Goal: Task Accomplishment & Management: Complete application form

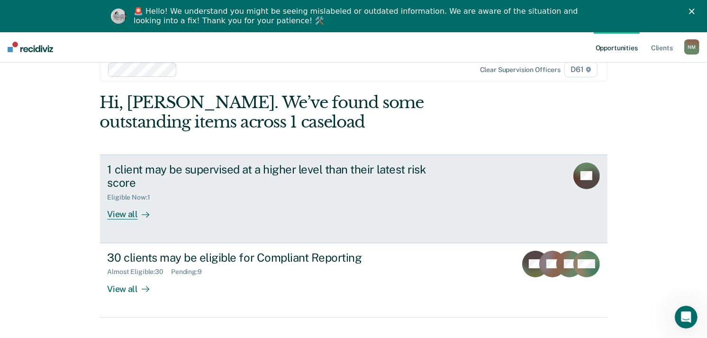
scroll to position [37, 0]
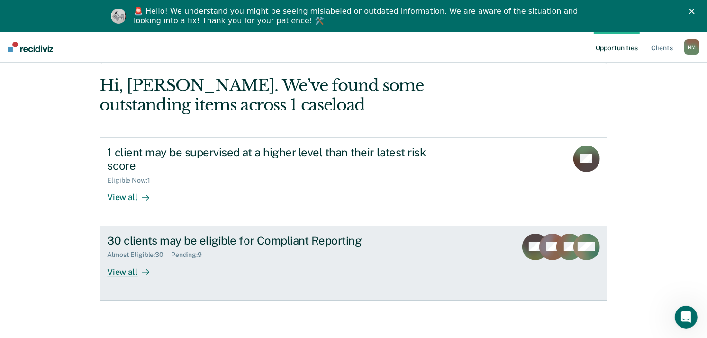
click at [353, 241] on div "30 clients may be eligible for Compliant Reporting" at bounding box center [274, 241] width 333 height 14
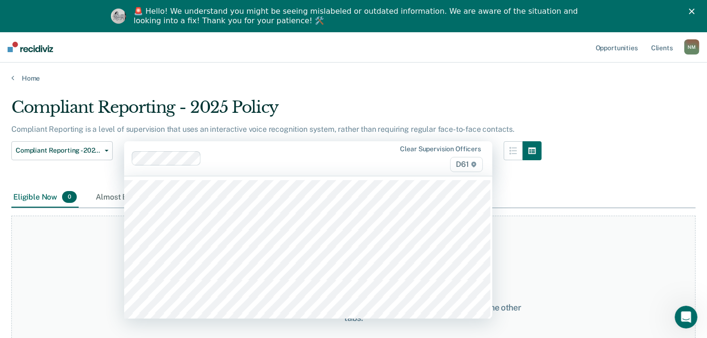
click at [238, 153] on div "Clear supervision officers D61" at bounding box center [308, 158] width 368 height 35
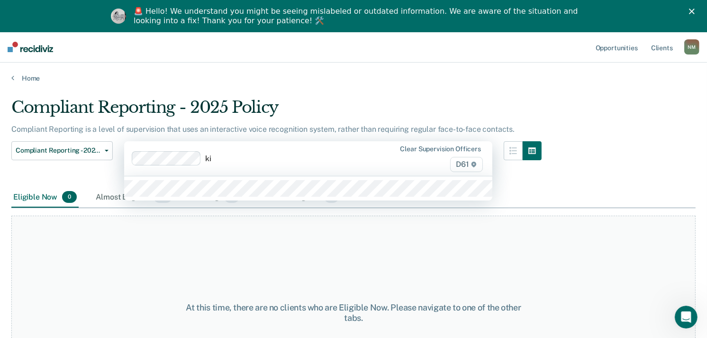
type input "[PERSON_NAME]"
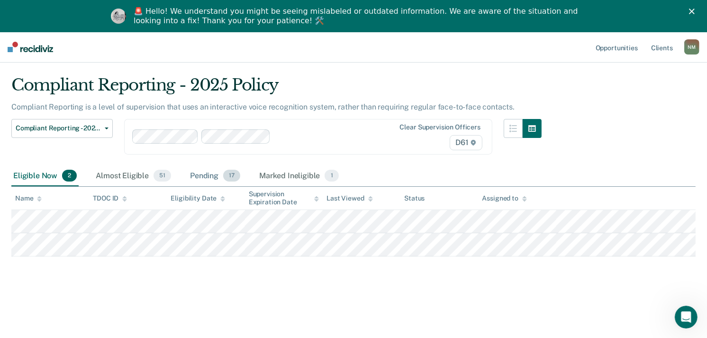
scroll to position [32, 0]
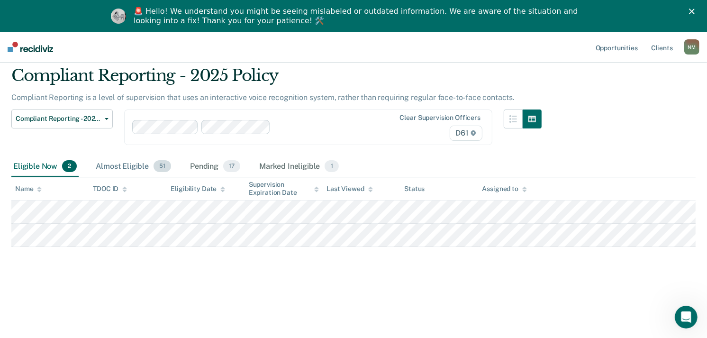
click at [140, 167] on div "Almost Eligible 51" at bounding box center [133, 166] width 79 height 21
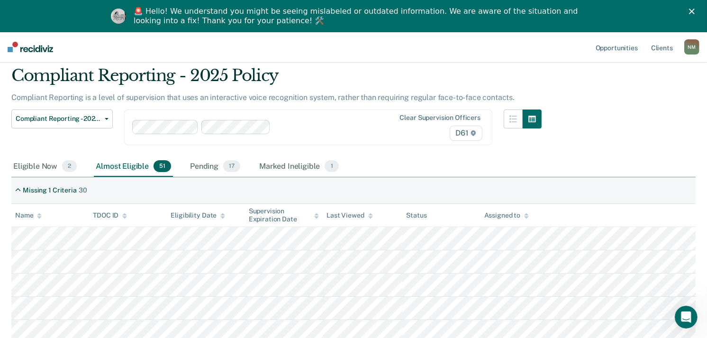
click at [39, 217] on icon at bounding box center [39, 217] width 5 height 2
click at [45, 173] on div "Eligible Now 2" at bounding box center [44, 166] width 67 height 21
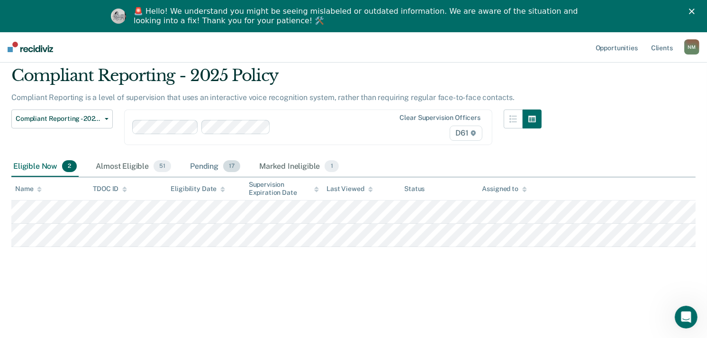
click at [207, 160] on div "Pending 17" at bounding box center [215, 166] width 54 height 21
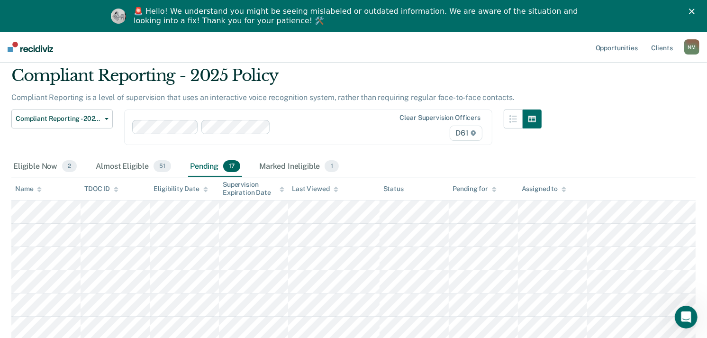
click at [39, 188] on icon at bounding box center [39, 189] width 5 height 6
click at [284, 165] on div "Marked Ineligible 1" at bounding box center [298, 166] width 83 height 21
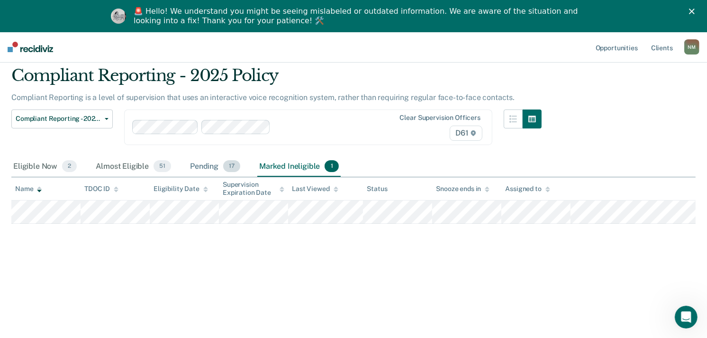
click at [202, 165] on div "Pending 17" at bounding box center [215, 166] width 54 height 21
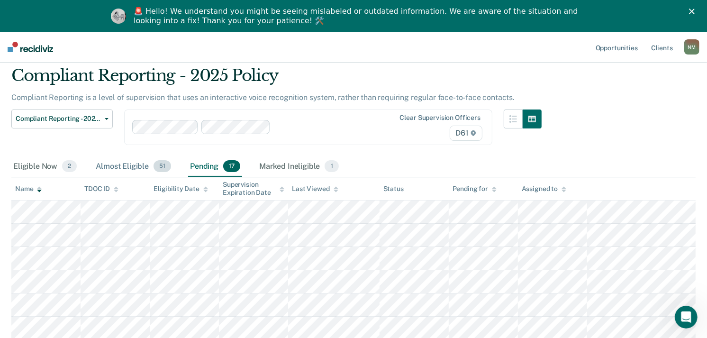
click at [116, 167] on div "Almost Eligible 51" at bounding box center [133, 166] width 79 height 21
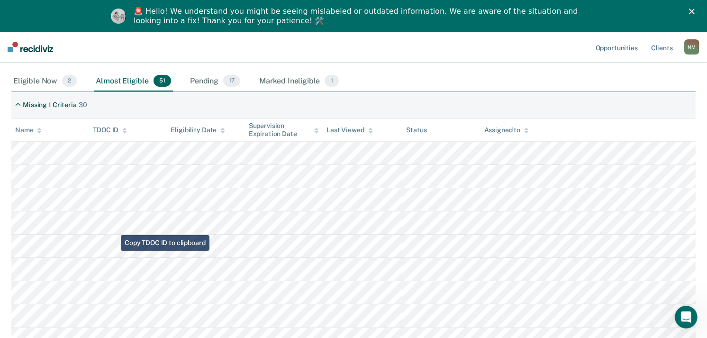
scroll to position [138, 0]
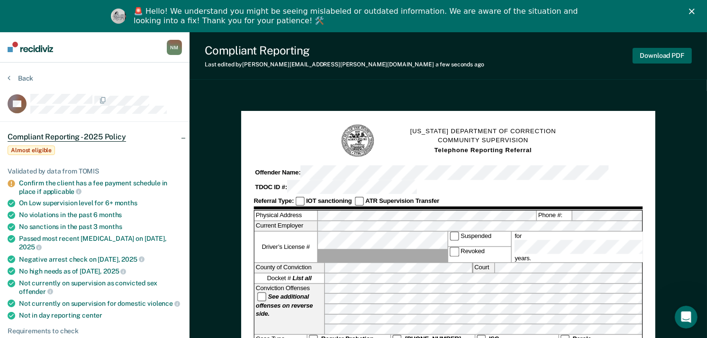
click at [647, 55] on button "Download PDF" at bounding box center [662, 56] width 59 height 16
